Goal: Information Seeking & Learning: Find contact information

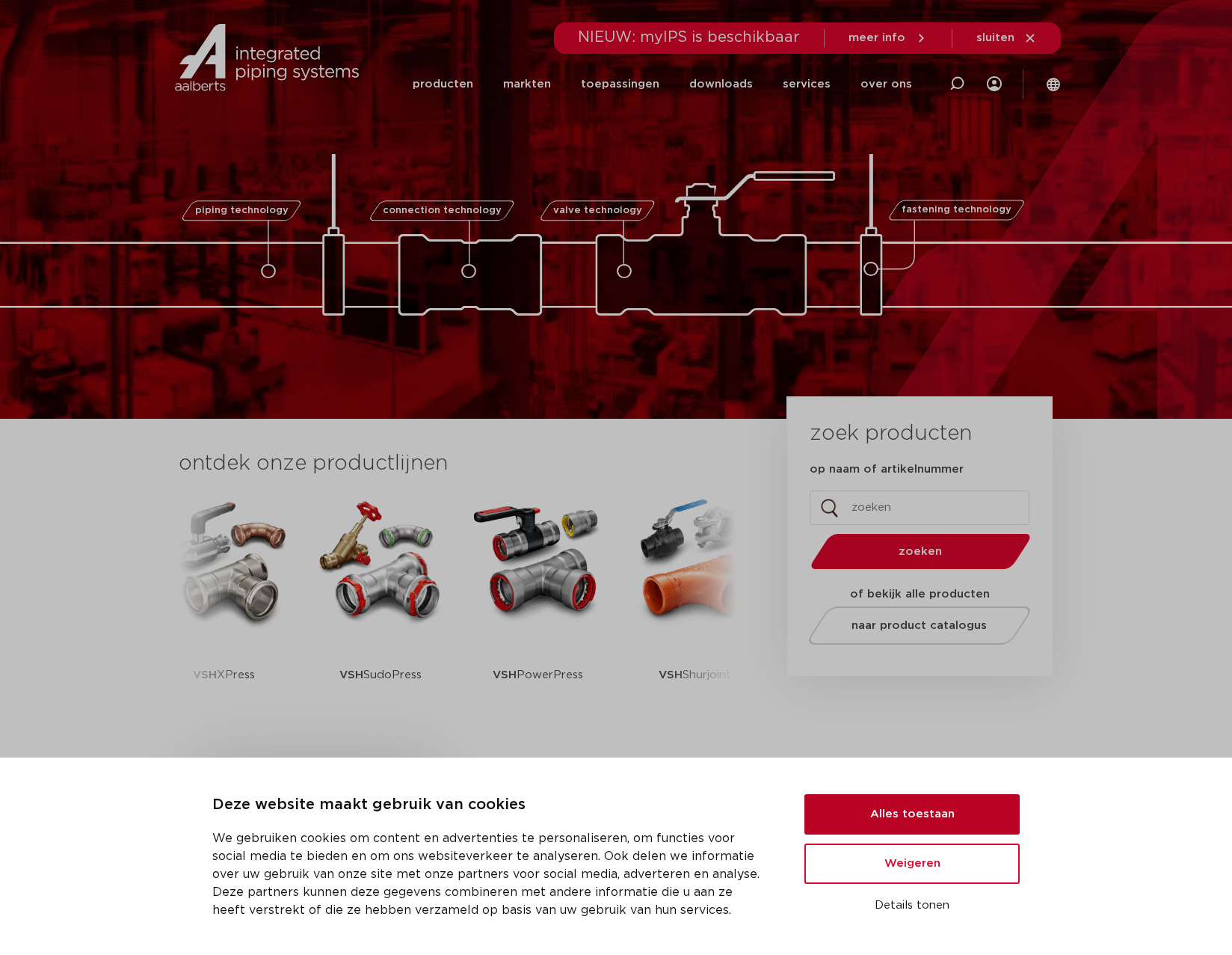
click at [928, 816] on button "Alles toestaan" at bounding box center [911, 814] width 215 height 41
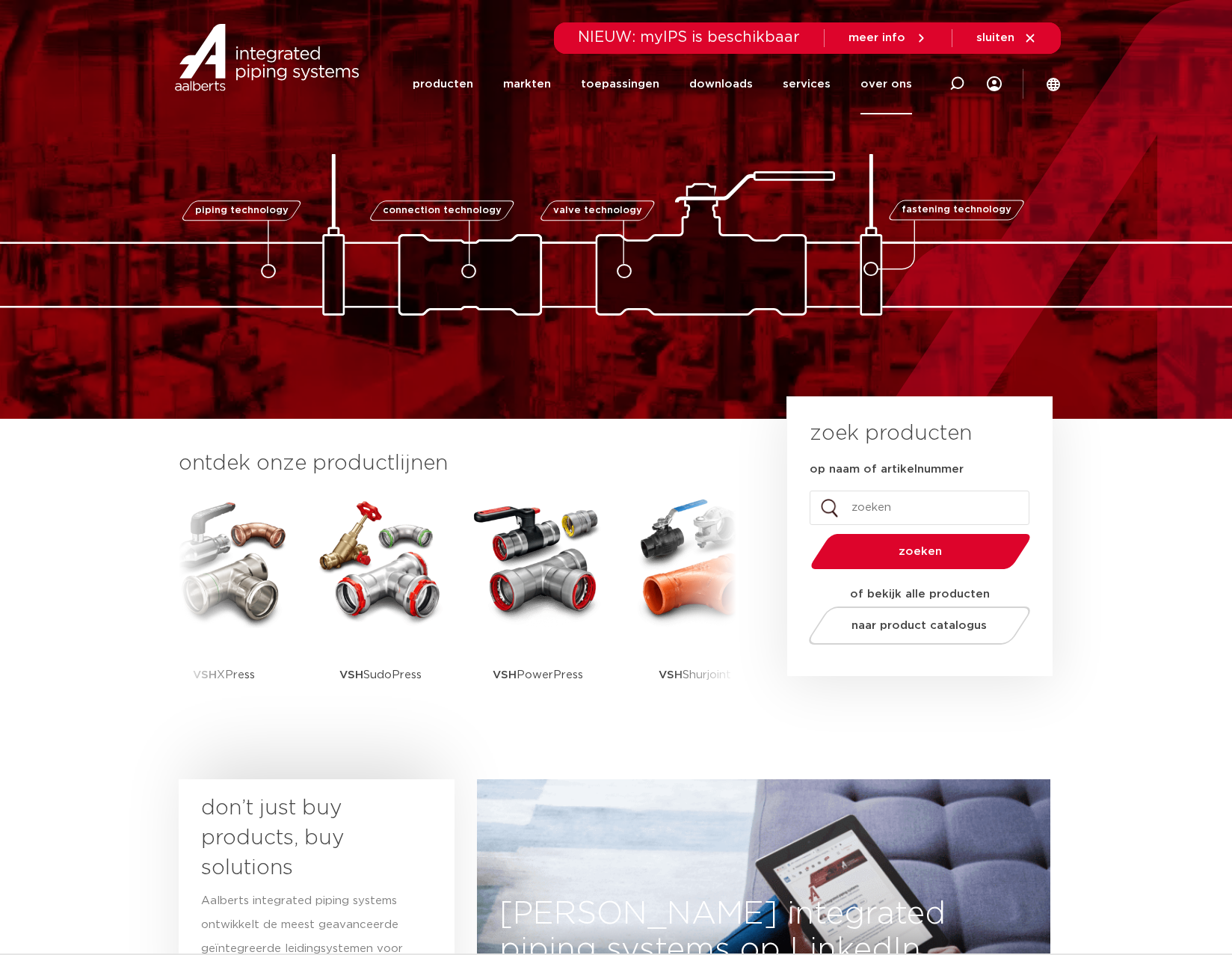
click at [868, 88] on link "over ons" at bounding box center [886, 84] width 52 height 61
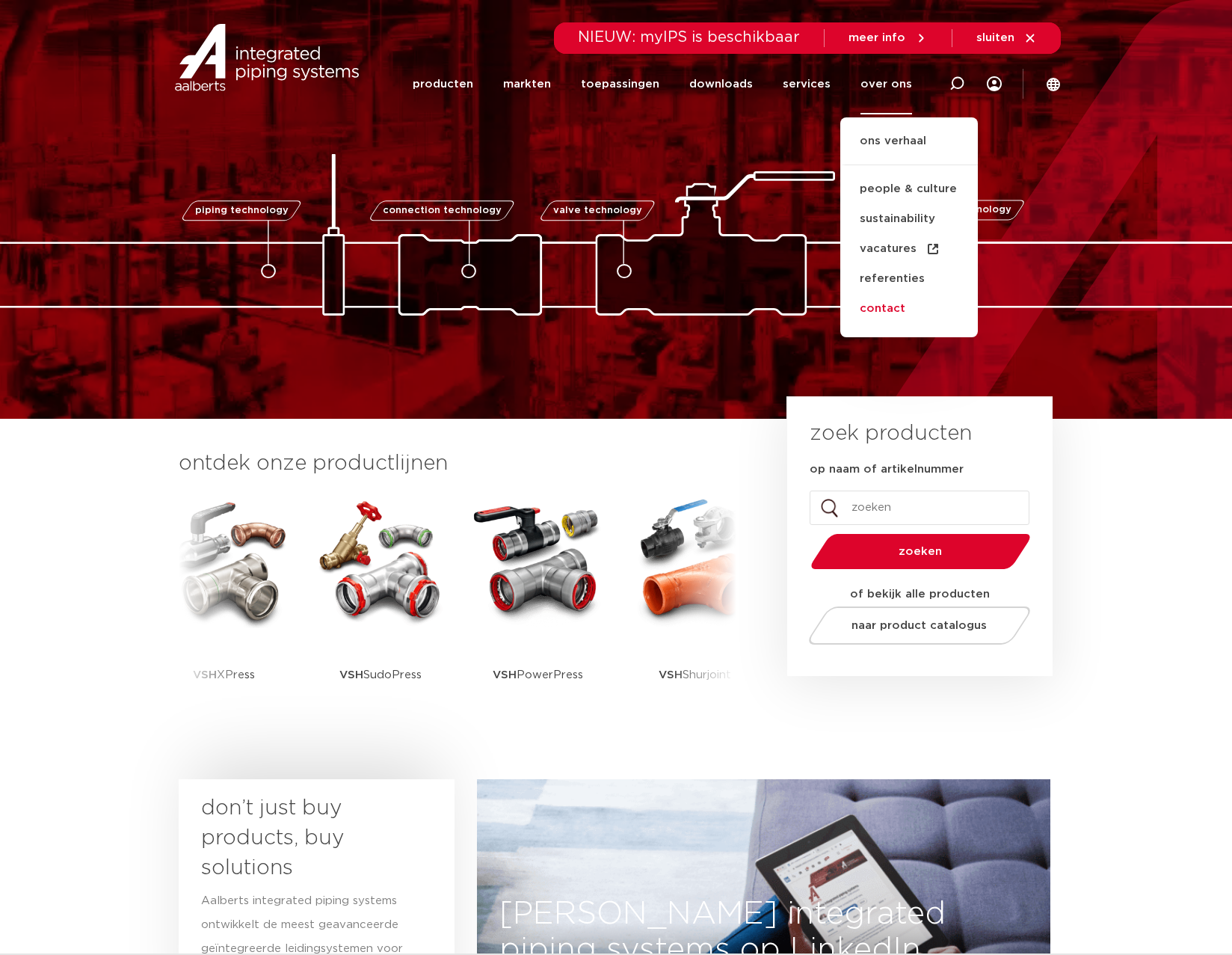
click at [905, 313] on link "contact" at bounding box center [910, 308] width 138 height 30
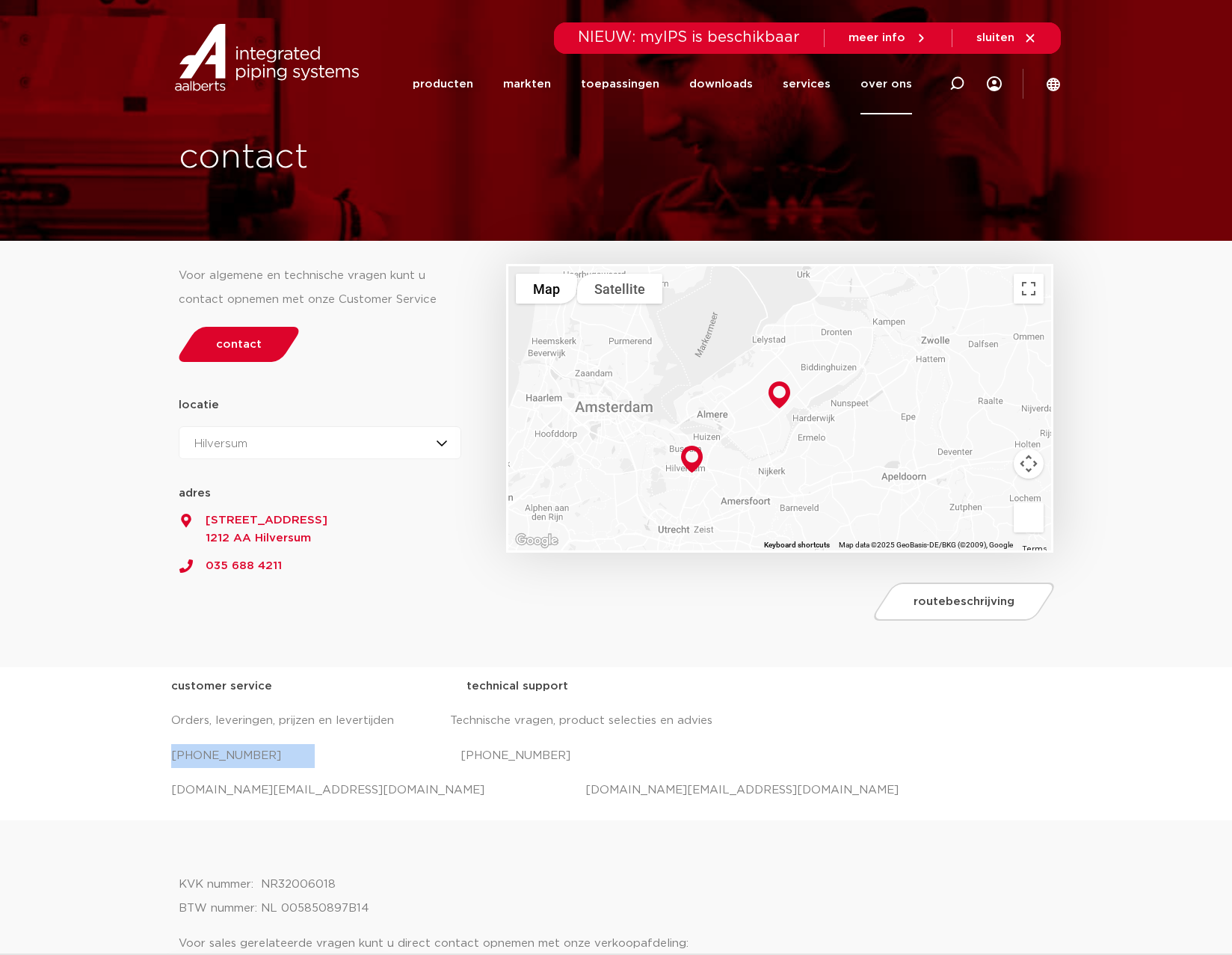
drag, startPoint x: 298, startPoint y: 755, endPoint x: 145, endPoint y: 755, distance: 153.0
click at [145, 755] on div "customer service technical support Orders, leveringen, prijzen en levertijden T…" at bounding box center [616, 743] width 1232 height 153
copy p "[PHONE_NUMBER]"
